Goal: Transaction & Acquisition: Download file/media

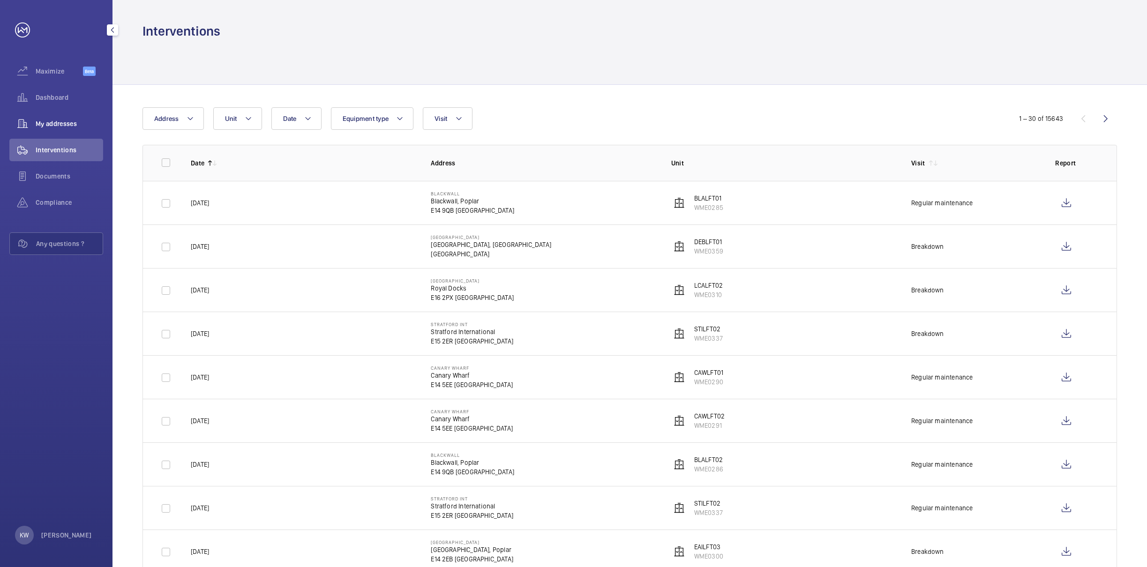
click at [58, 126] on span "My addresses" at bounding box center [70, 123] width 68 height 9
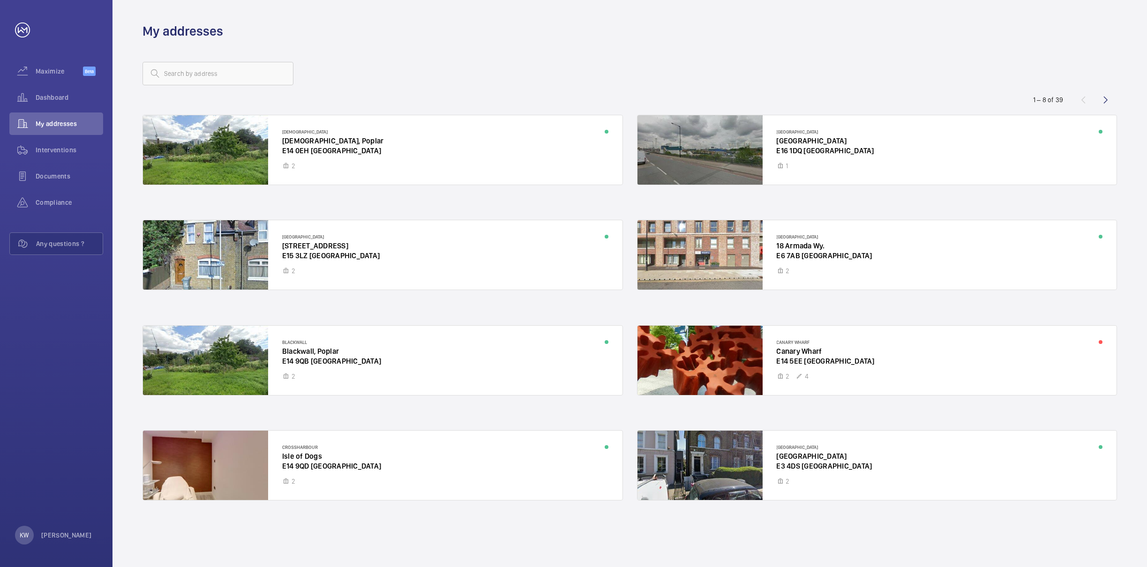
drag, startPoint x: 223, startPoint y: 4, endPoint x: 356, endPoint y: 96, distance: 161.4
click at [376, 90] on wm-front-address-list "1 – 8 of 39 All Saints All Saints, Poplar E14 0EH [GEOGRAPHIC_DATA] [STREET_ADD…" at bounding box center [630, 303] width 1035 height 527
click at [60, 143] on div "Interventions" at bounding box center [56, 150] width 94 height 23
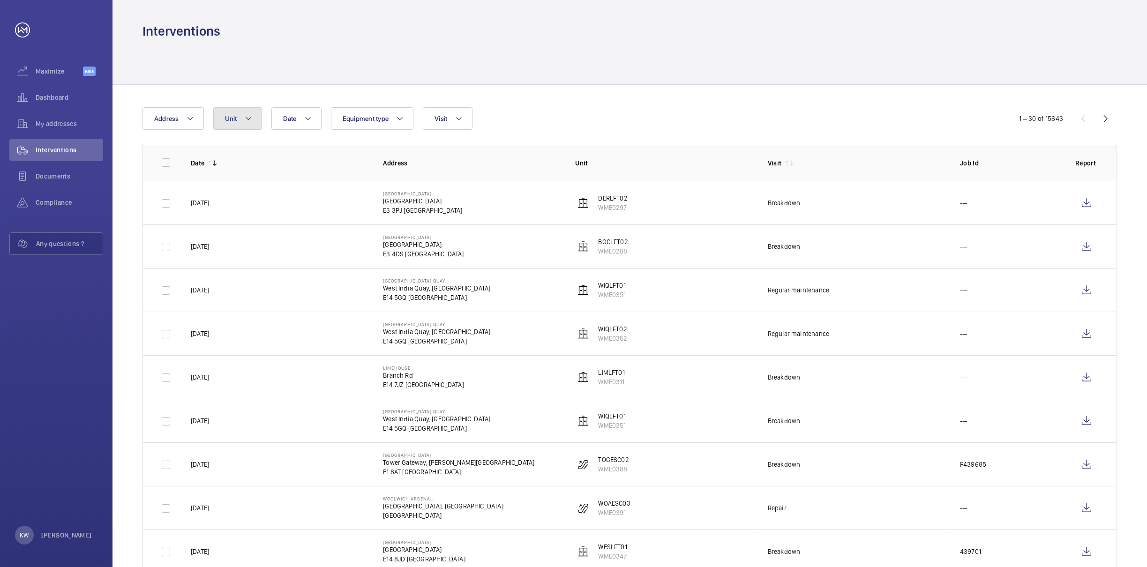
click at [220, 119] on button "Unit" at bounding box center [237, 118] width 49 height 23
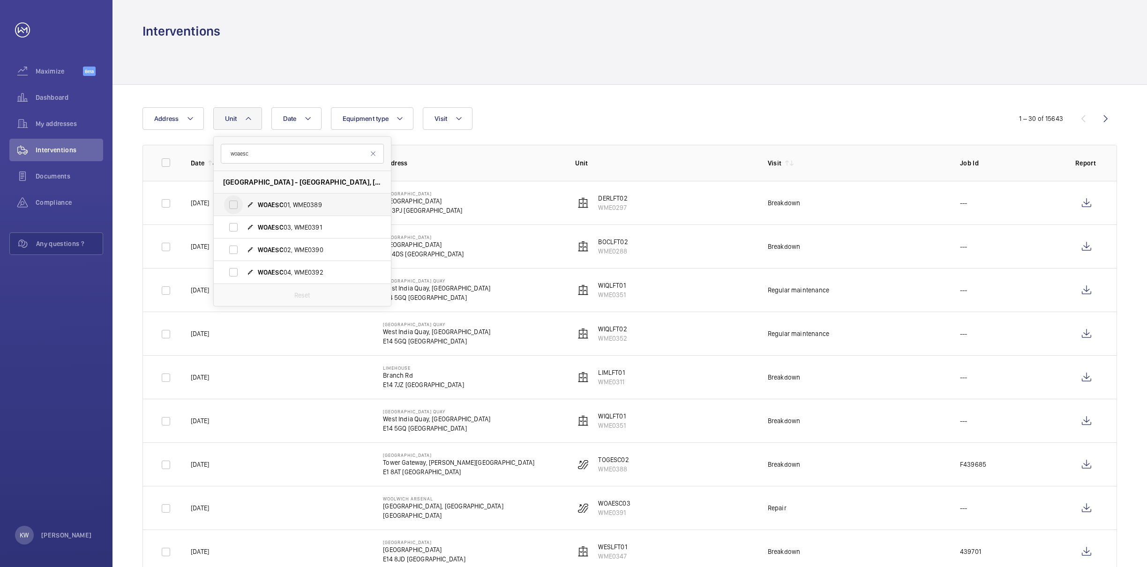
type input "woaesc"
click at [235, 199] on input "WOAESC 01, WME0389" at bounding box center [233, 205] width 19 height 19
checkbox input "true"
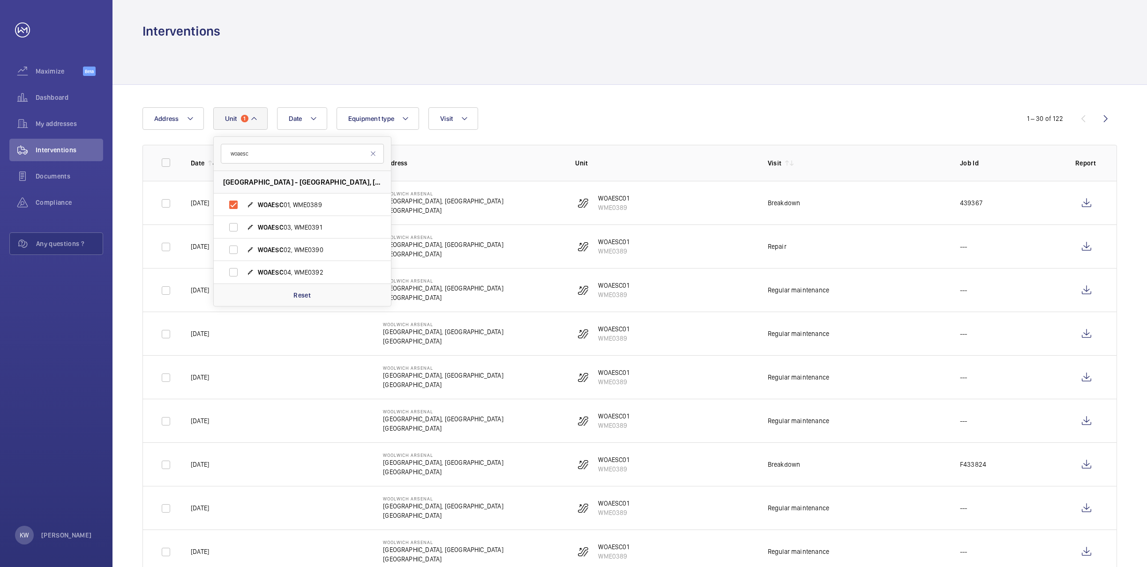
click at [655, 117] on div "Date Address [STREET_ADDRESS] WOAESC 01, WME0389 WOAESC 03, WME0391 WOAESC 02, …" at bounding box center [574, 118] width 862 height 23
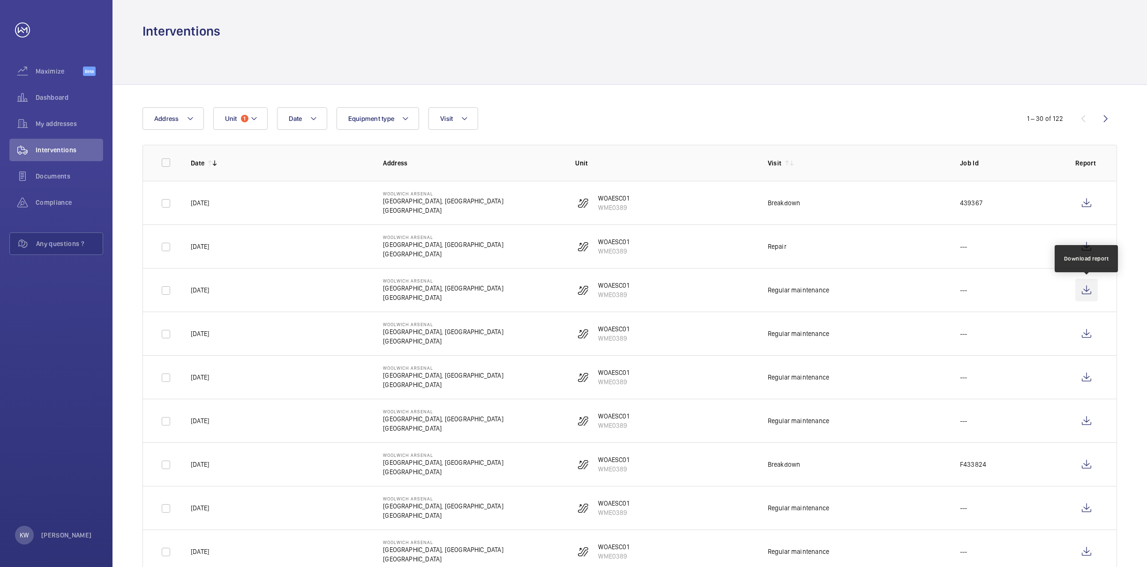
click at [1085, 295] on wm-front-icon-button at bounding box center [1087, 290] width 23 height 23
